Goal: Find contact information: Find contact information

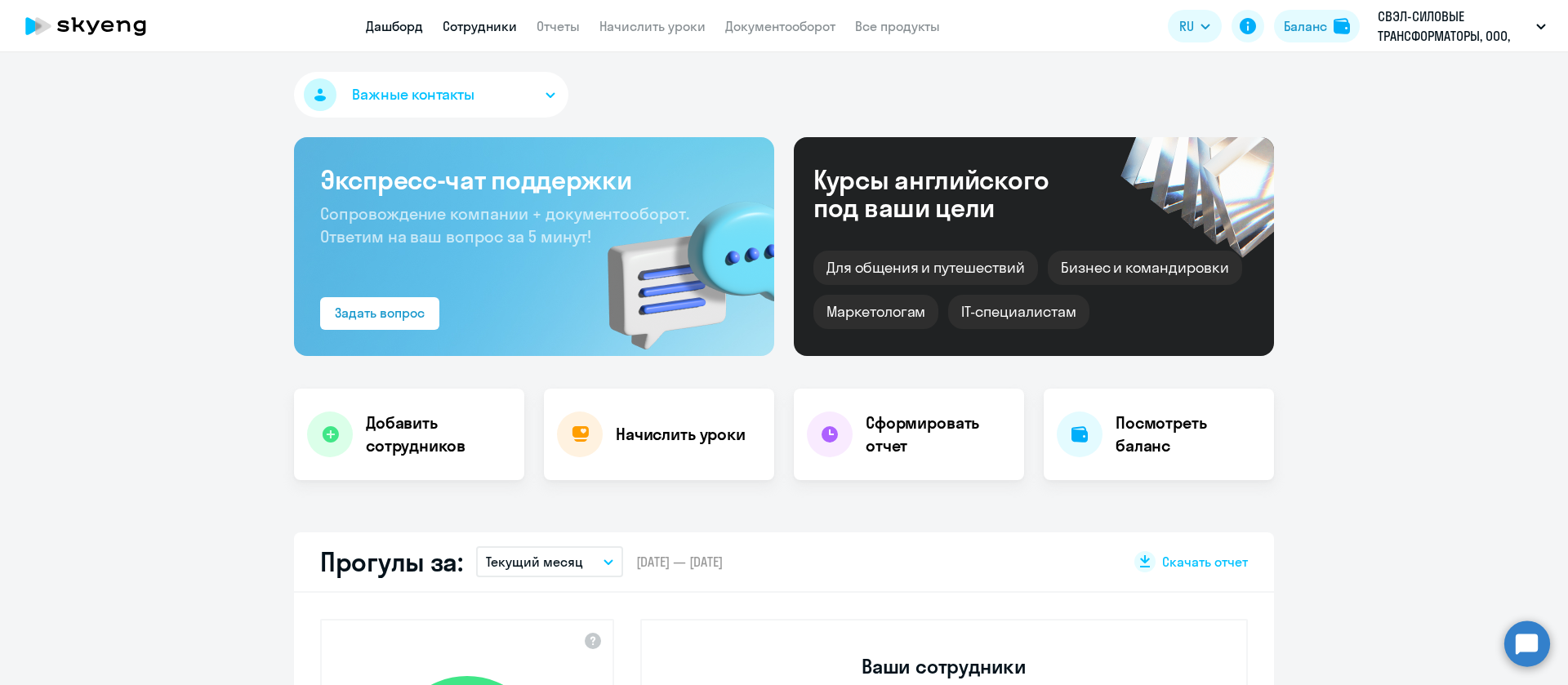
click at [489, 29] on link "Сотрудники" at bounding box center [480, 26] width 75 height 16
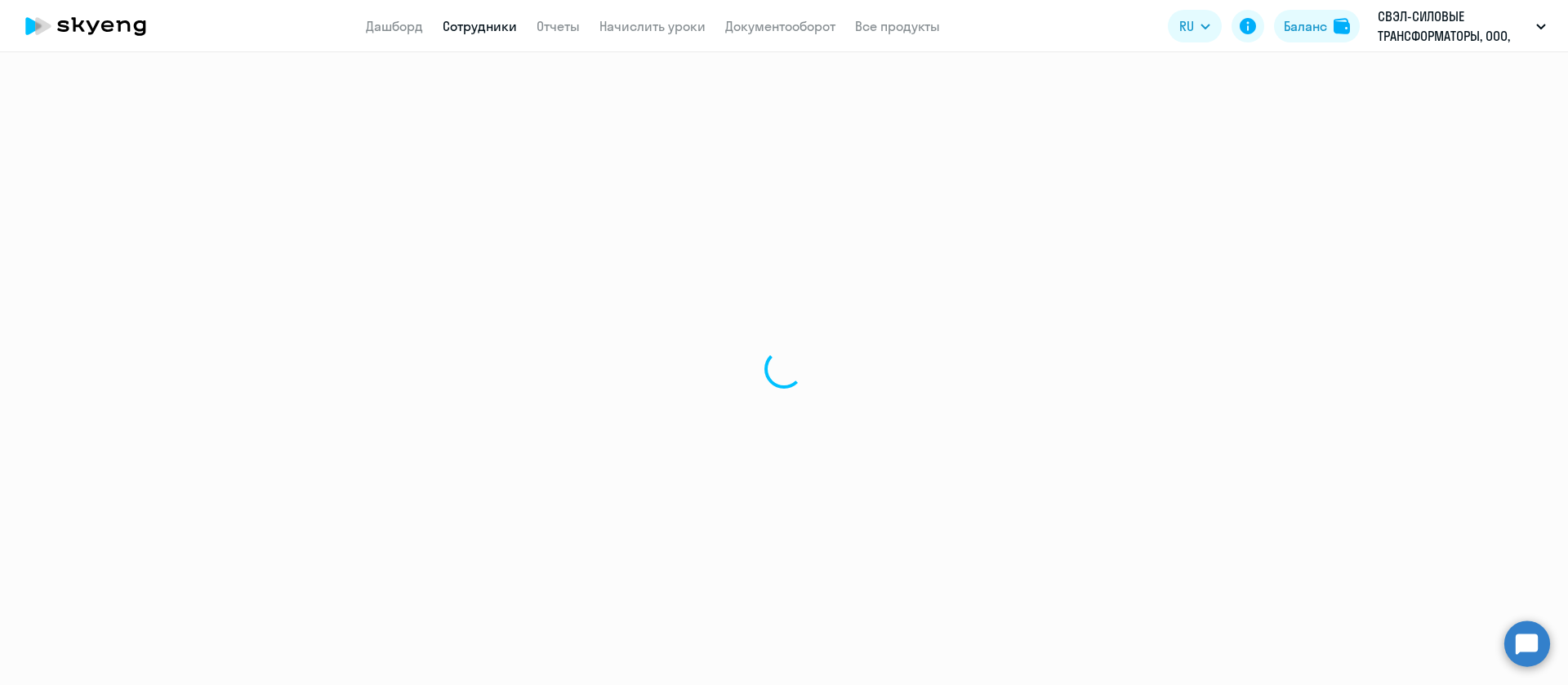
select select "30"
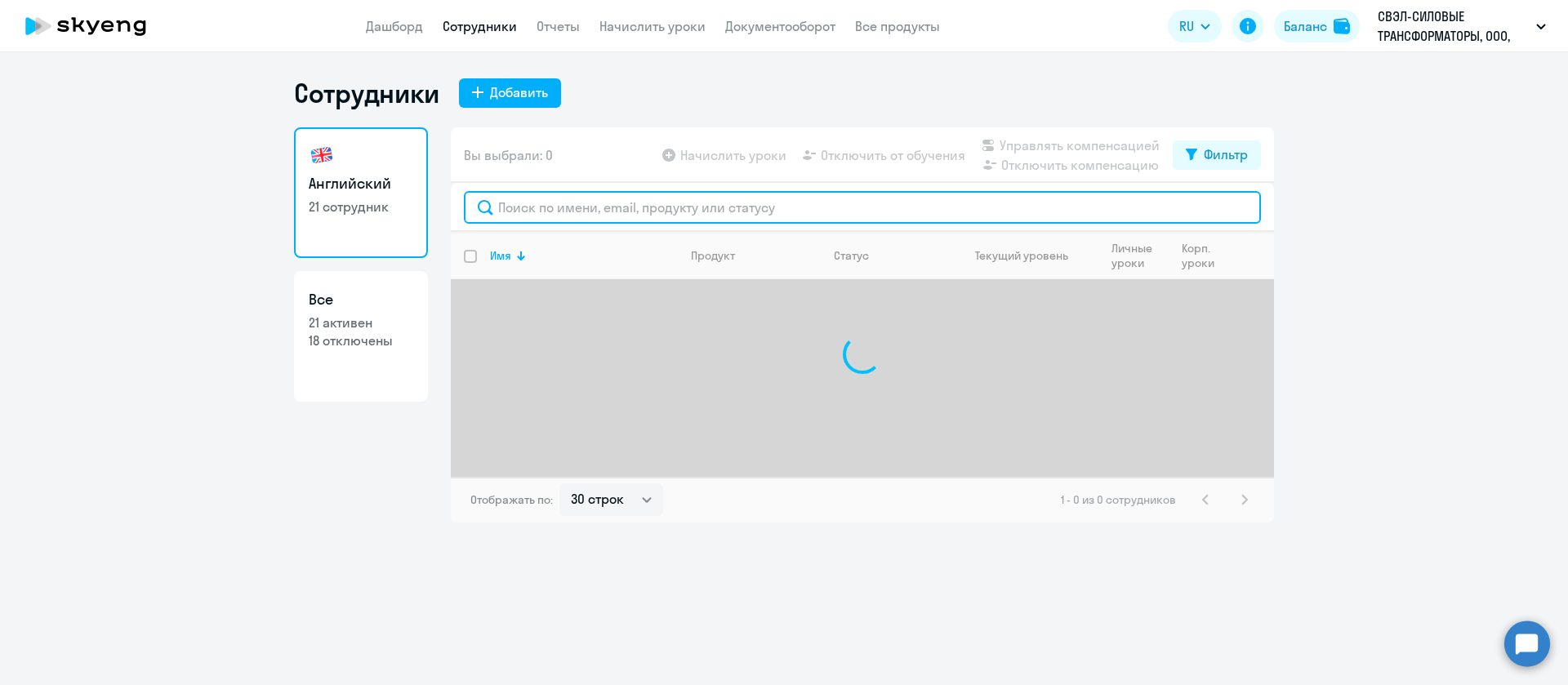
click at [537, 205] on input "text" at bounding box center [862, 207] width 797 height 33
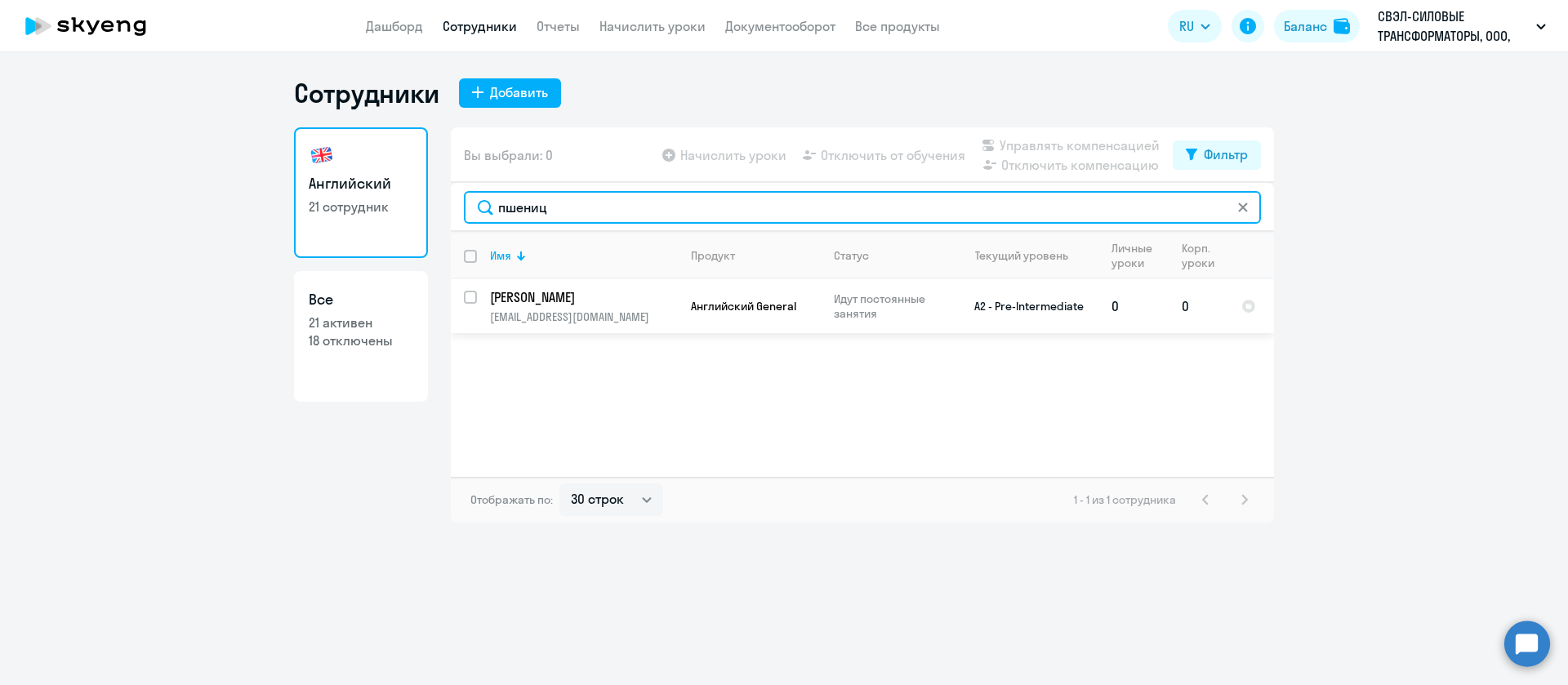
type input "пшениц"
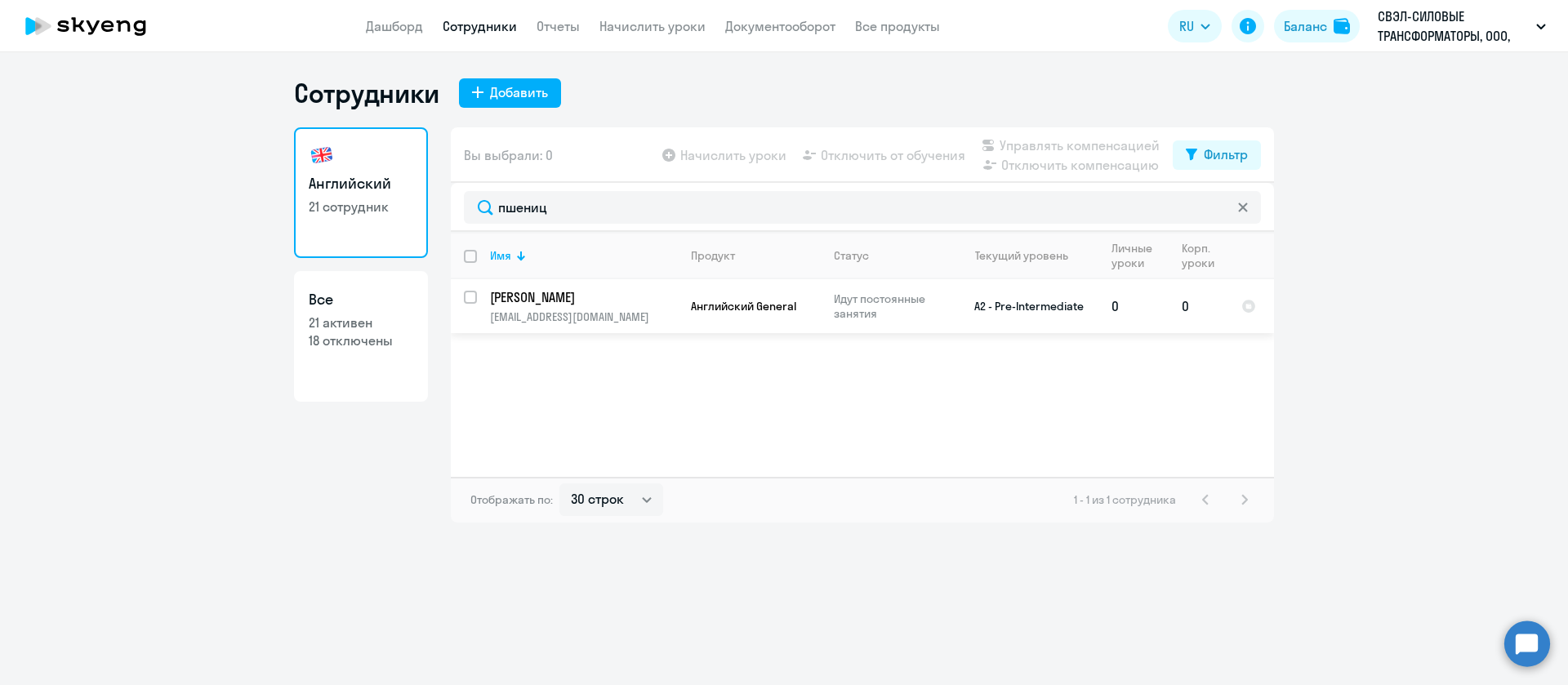
click at [588, 297] on p "Пшеницын Константин" at bounding box center [582, 297] width 185 height 18
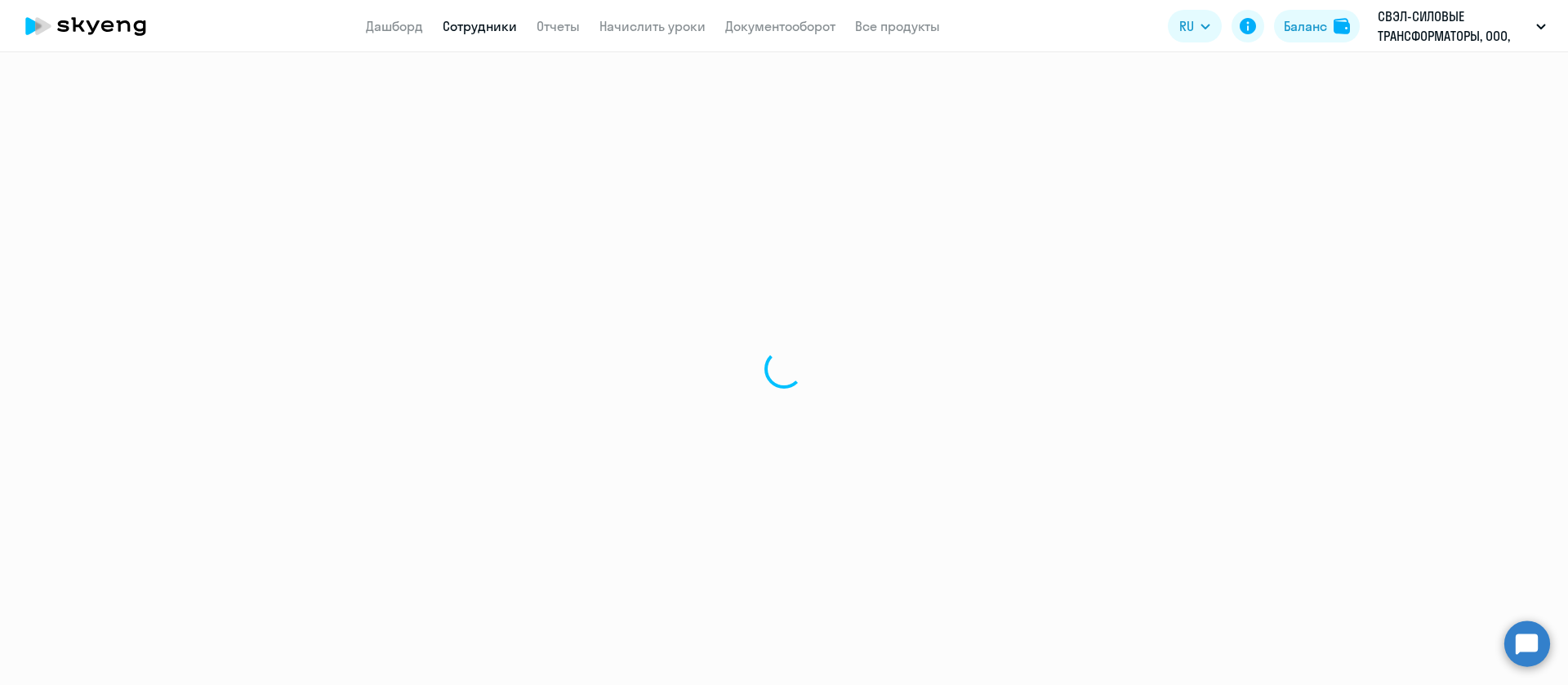
select select "english"
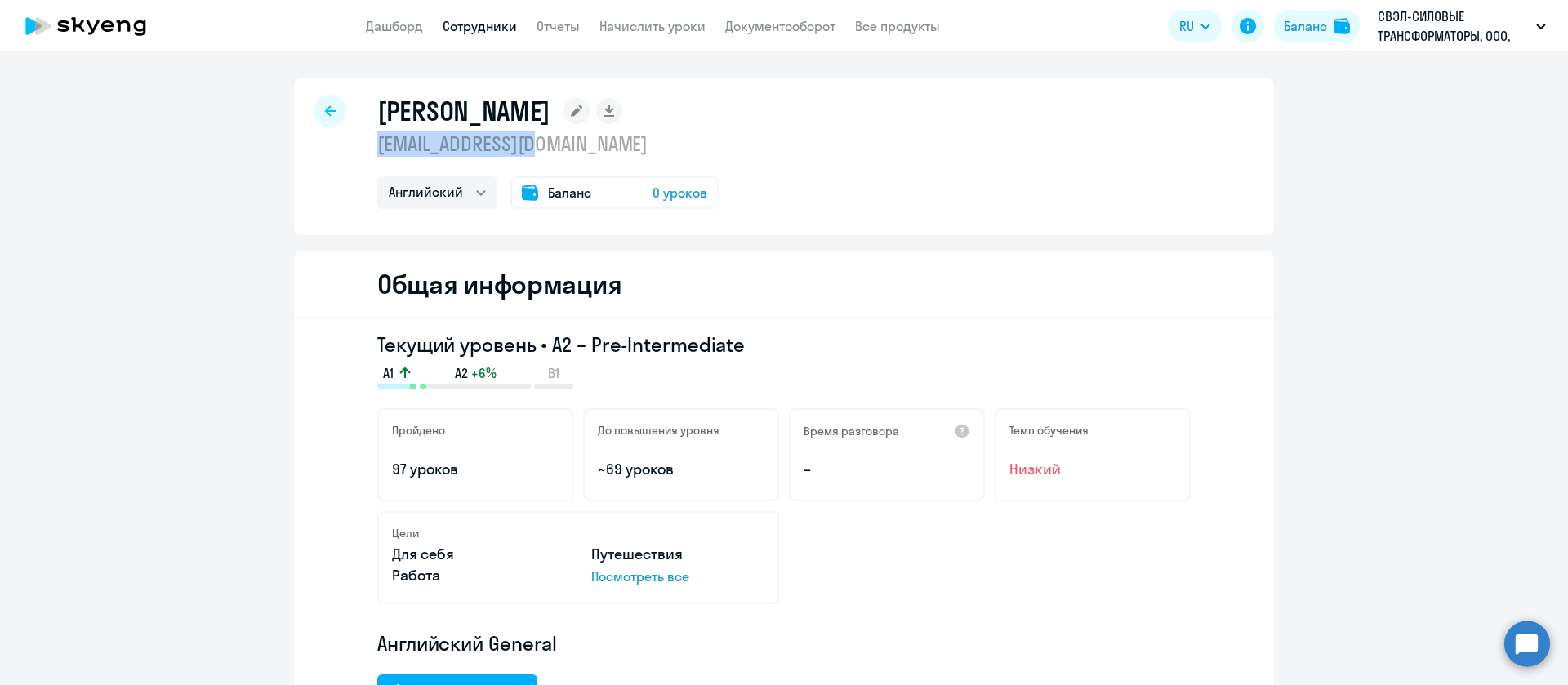
drag, startPoint x: 561, startPoint y: 147, endPoint x: 371, endPoint y: 147, distance: 190.0
click at [377, 147] on p "pshenicin@svel.ru" at bounding box center [548, 144] width 341 height 26
copy p "pshenicin@svel.ru"
